Goal: Complete application form

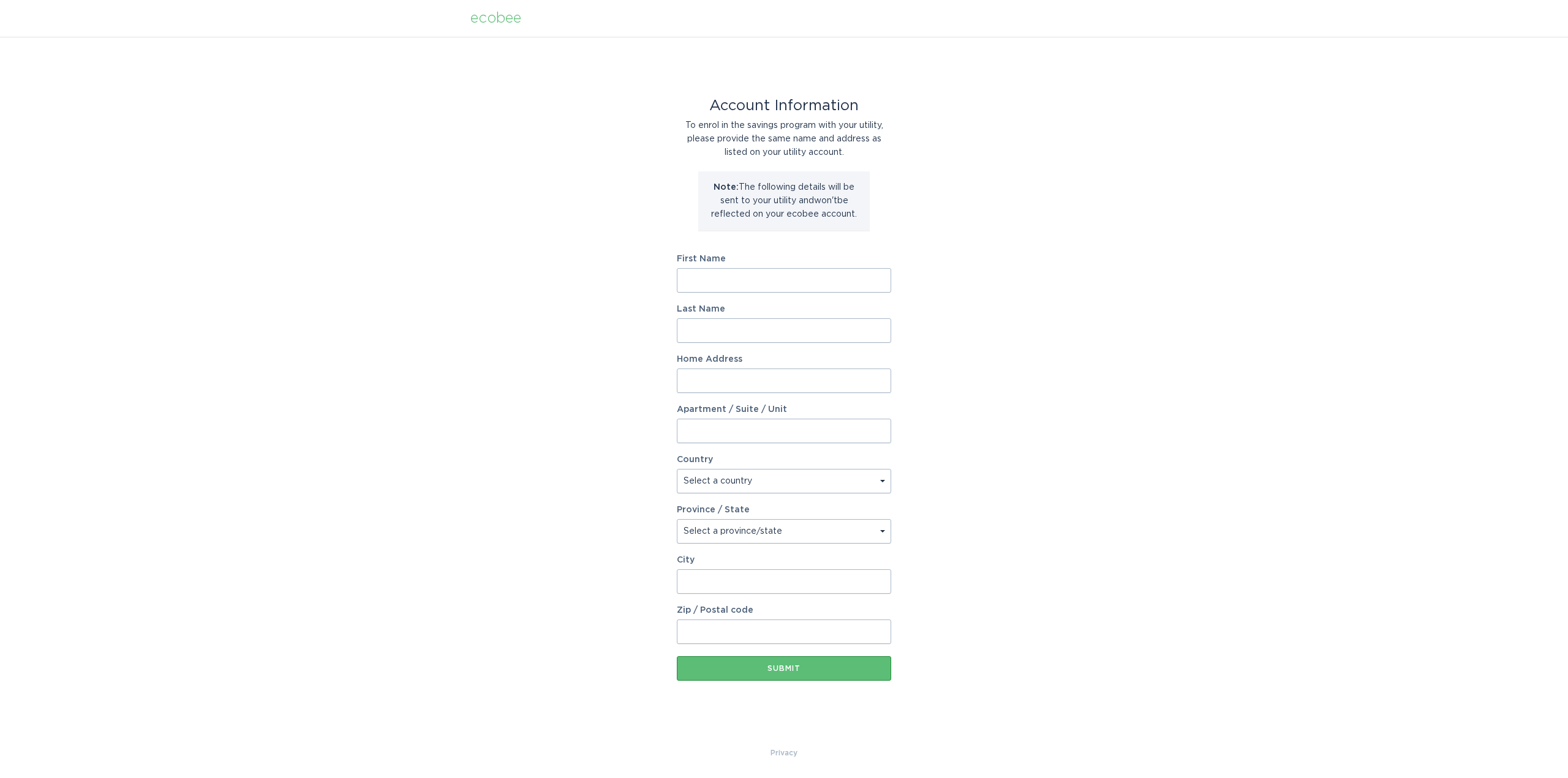
click at [731, 279] on input "First Name" at bounding box center [784, 280] width 215 height 25
type input "[PERSON_NAME]"
type input "Van Every"
type input "[STREET_ADDRESS]"
select select "US"
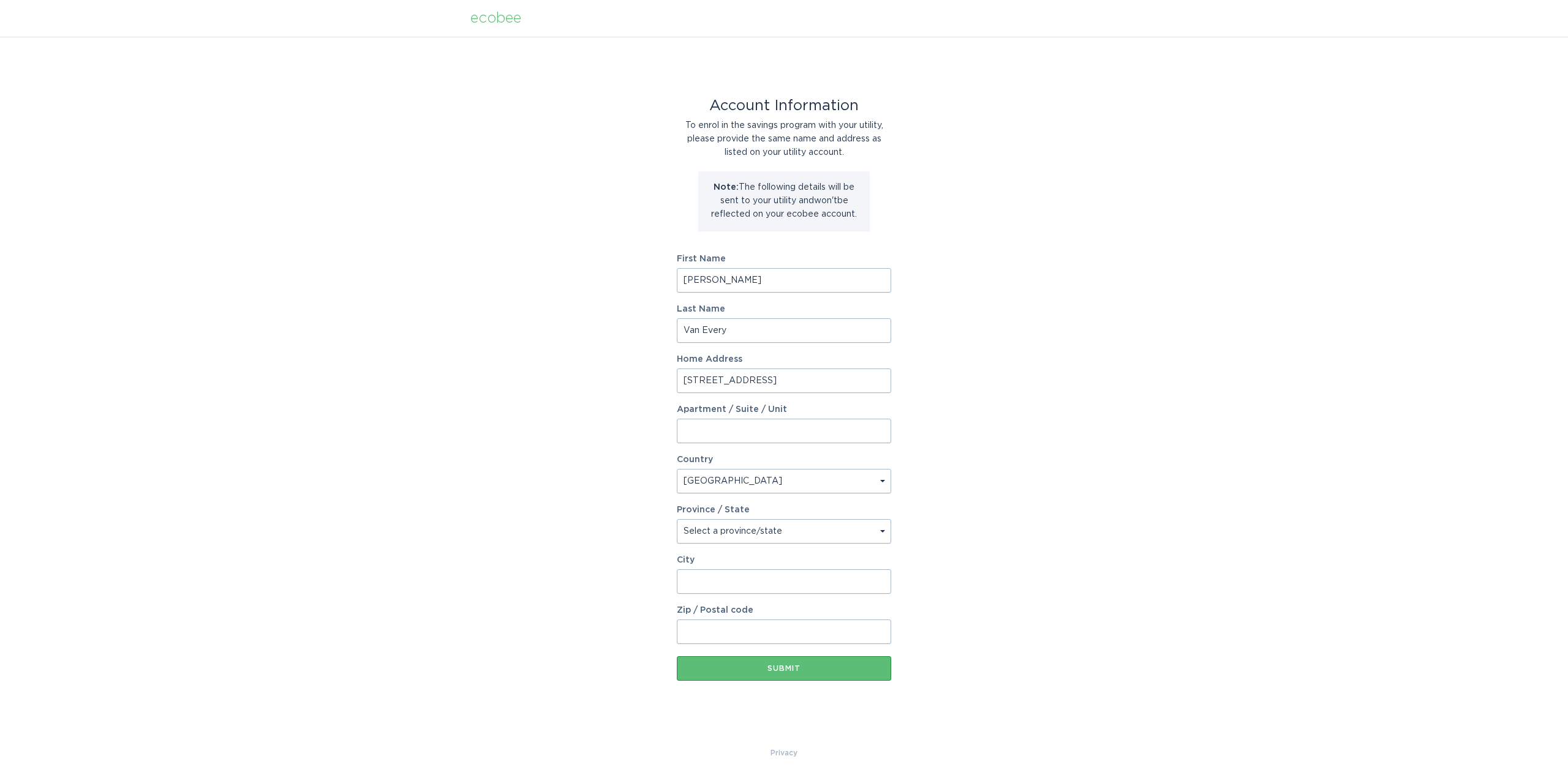
type input "[PERSON_NAME]"
type input "55944"
select select "MN"
click at [774, 671] on div "Submit" at bounding box center [784, 668] width 202 height 7
